Goal: Information Seeking & Learning: Learn about a topic

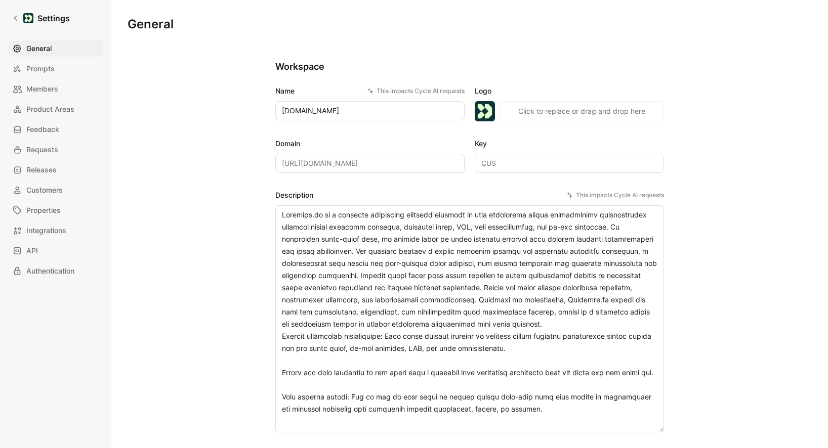
click at [17, 14] on link "Settings" at bounding box center [41, 18] width 66 height 20
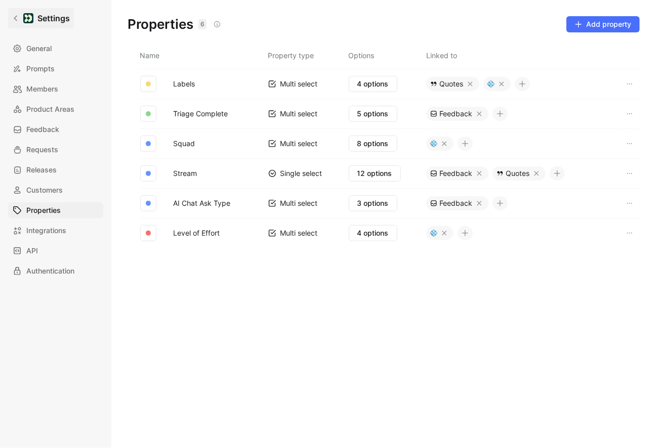
click at [15, 25] on link "Settings" at bounding box center [41, 18] width 66 height 20
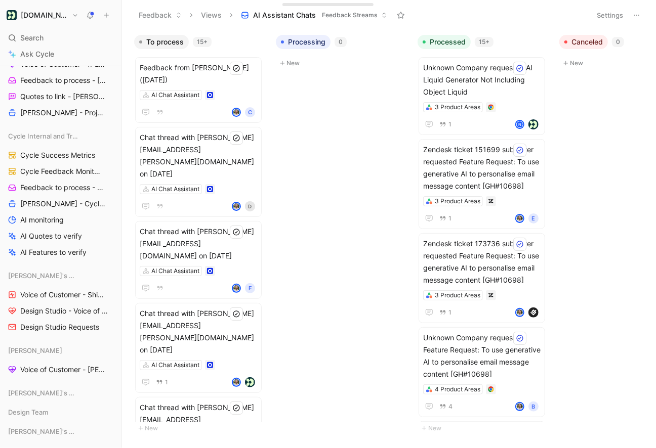
scroll to position [945, 0]
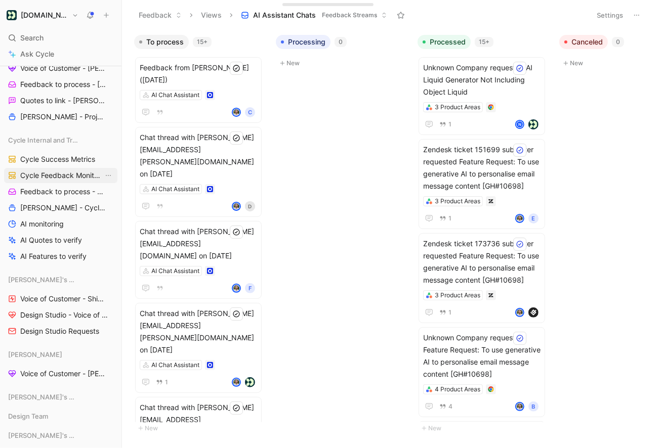
click at [69, 180] on link "Cycle Feedback Monitoring" at bounding box center [60, 175] width 113 height 15
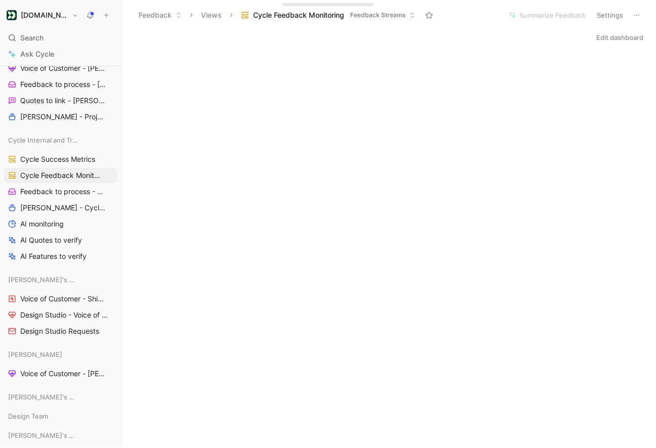
click at [120, 17] on icon at bounding box center [121, 15] width 8 height 8
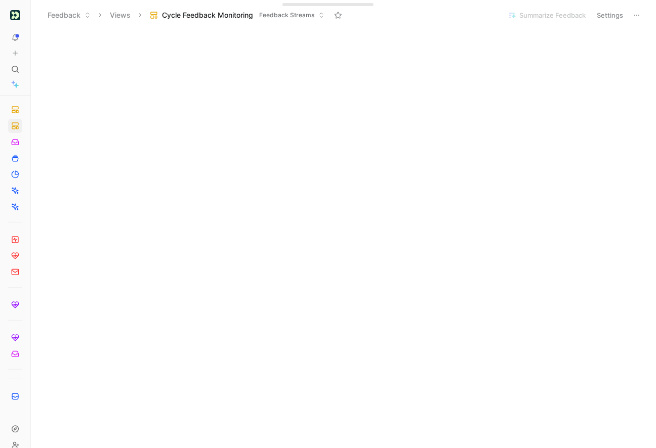
scroll to position [727, 0]
click at [16, 68] on icon at bounding box center [15, 69] width 8 height 8
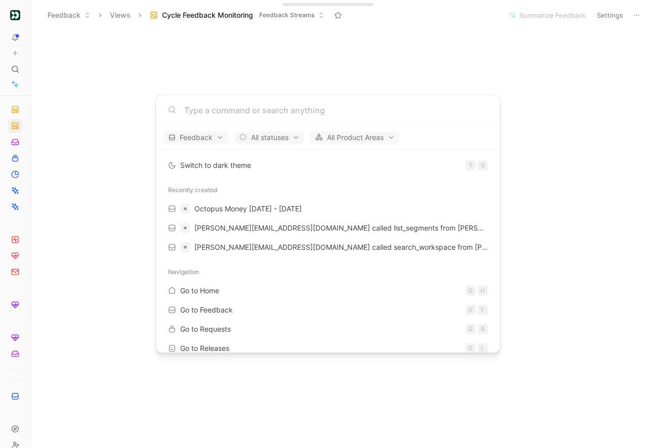
click at [15, 68] on body "To pick up a draggable item, press the space bar. While dragging, use the arrow…" at bounding box center [328, 224] width 656 height 448
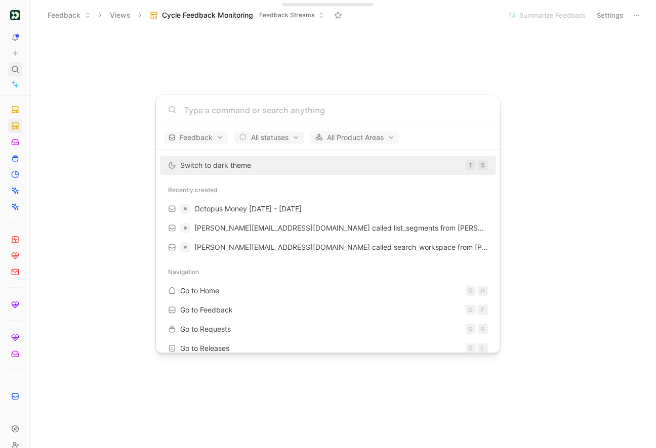
click at [18, 68] on icon at bounding box center [15, 69] width 8 height 8
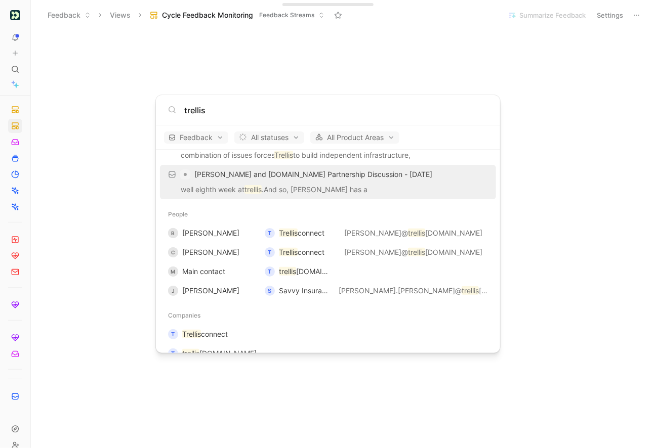
scroll to position [80, 0]
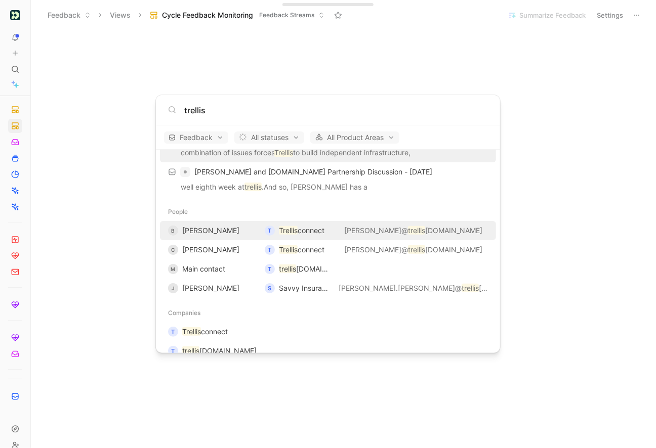
type input "trellis"
click at [244, 227] on div "B Brittney" at bounding box center [212, 231] width 89 height 12
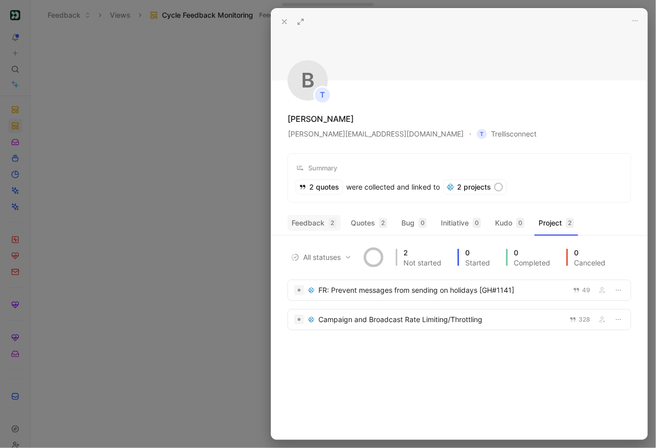
click at [328, 221] on button "Feedback 2" at bounding box center [314, 223] width 53 height 16
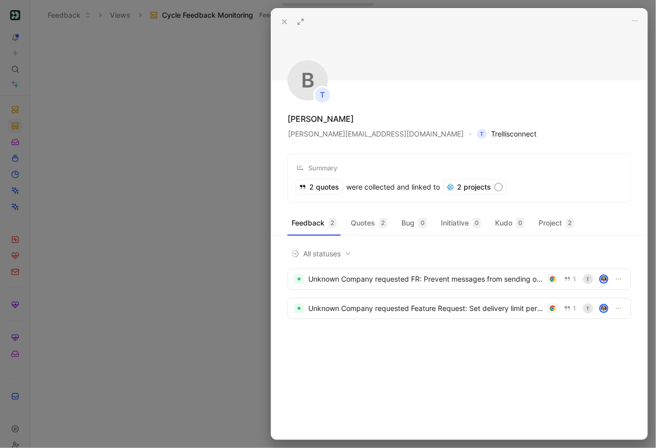
click at [477, 132] on span "T Trellisconnect" at bounding box center [507, 134] width 60 height 12
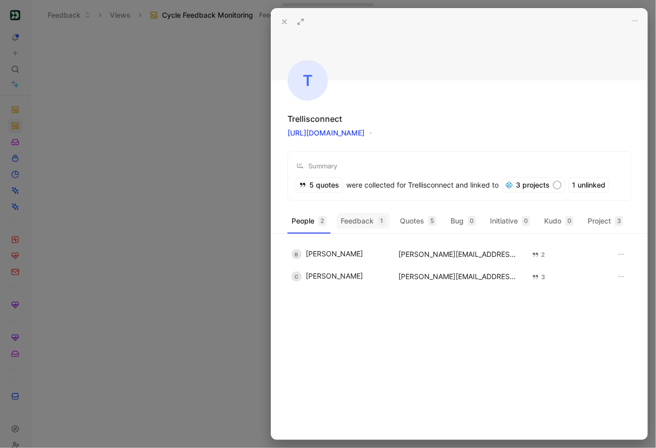
click at [365, 223] on button "Feedback 1" at bounding box center [363, 221] width 53 height 16
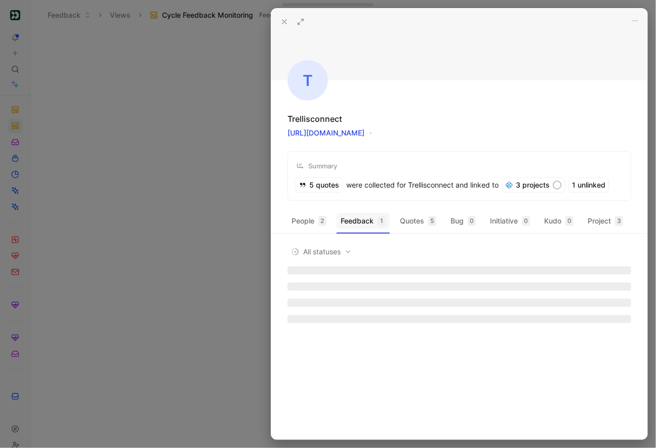
click at [359, 225] on button "Feedback 1" at bounding box center [363, 221] width 53 height 16
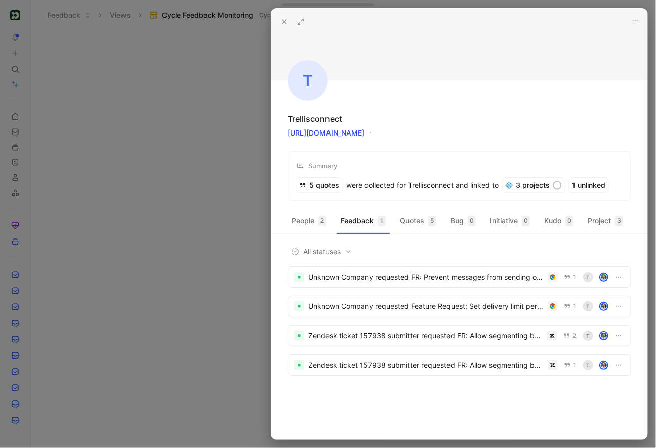
click at [284, 24] on icon at bounding box center [284, 22] width 8 height 8
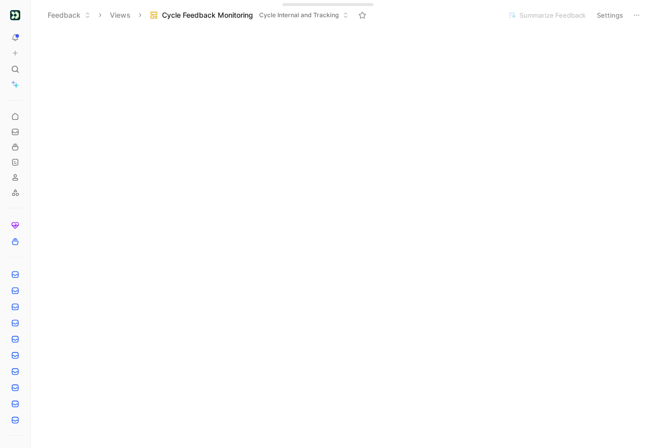
scroll to position [516, 0]
click at [19, 224] on icon at bounding box center [15, 226] width 8 height 8
